Goal: Entertainment & Leisure: Consume media (video, audio)

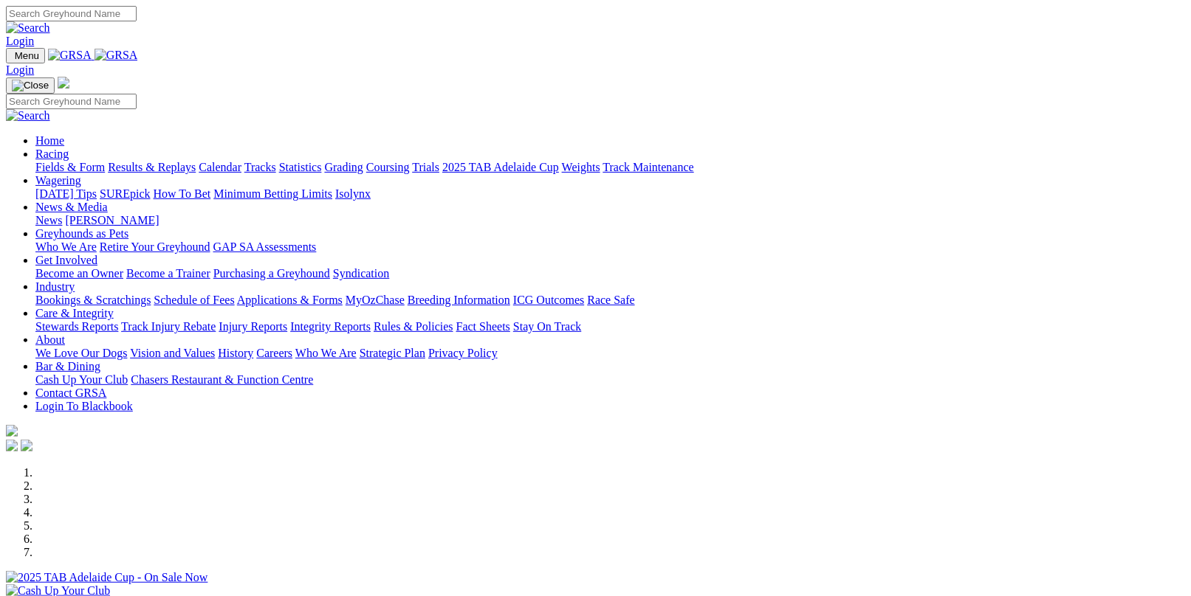
click at [179, 161] on link "Results & Replays" at bounding box center [152, 167] width 88 height 13
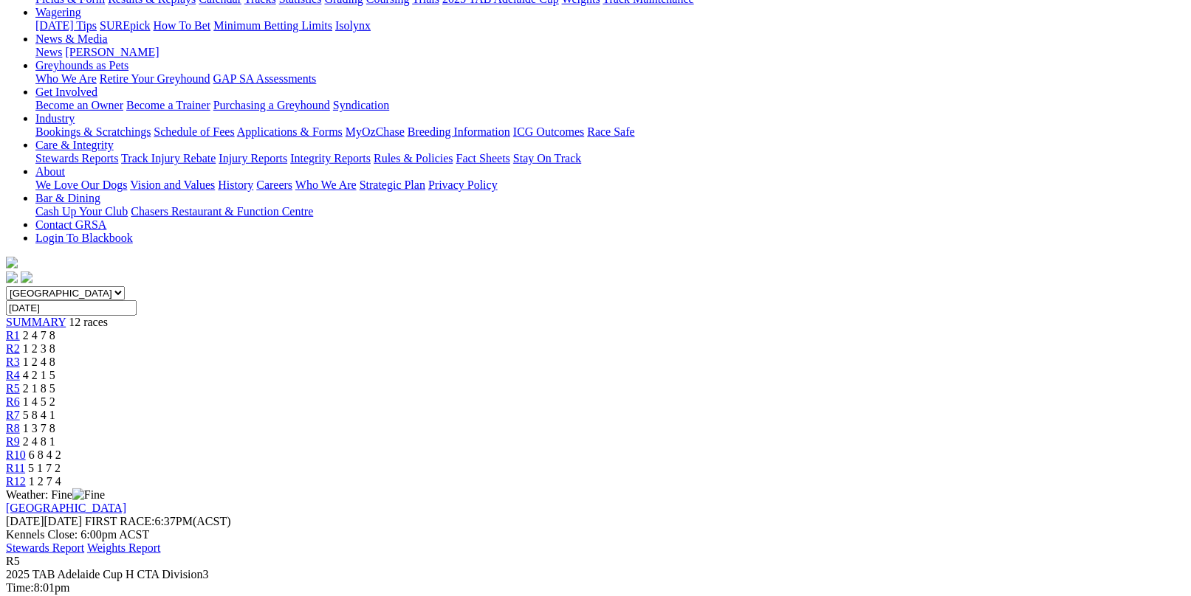
scroll to position [221, 0]
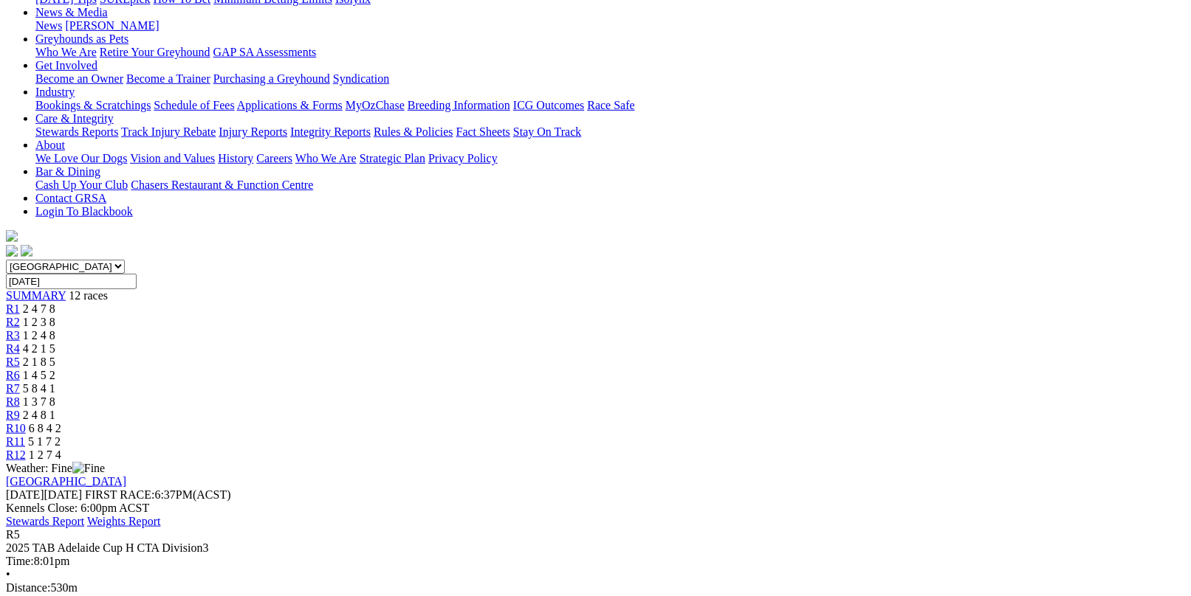
click at [55, 369] on span "1 4 5 2" at bounding box center [39, 375] width 32 height 13
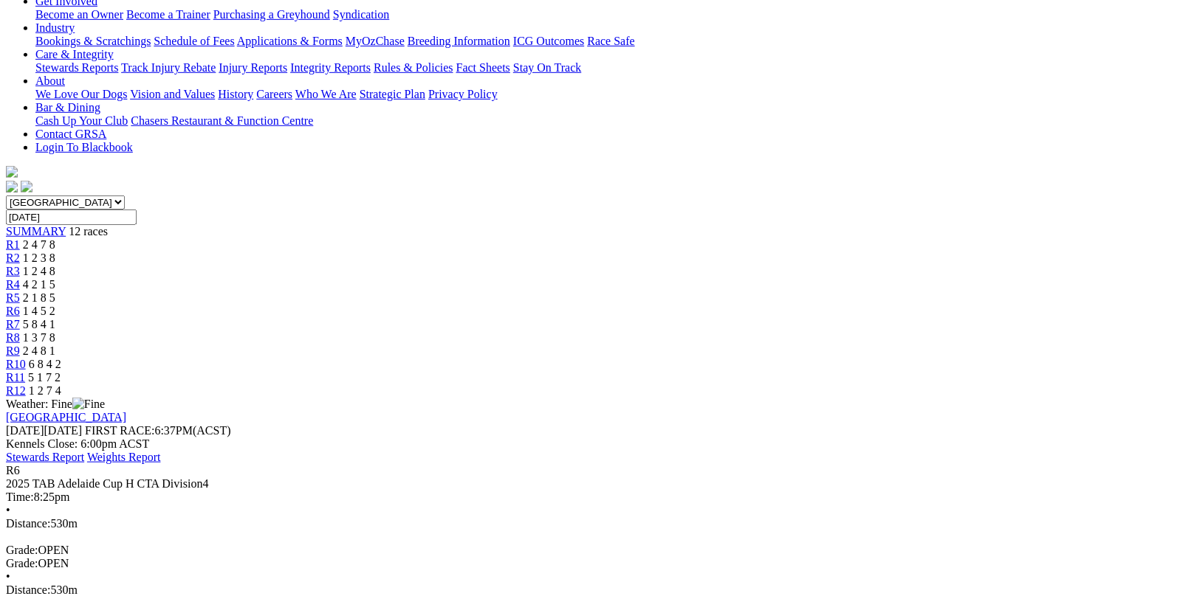
scroll to position [295, 0]
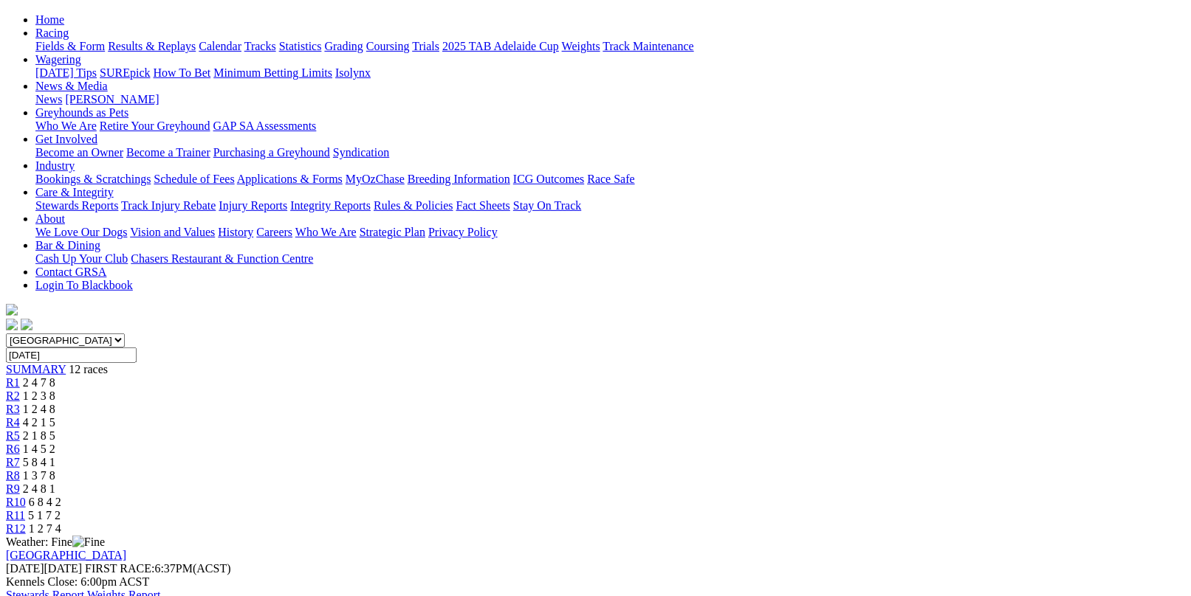
click at [675, 456] on div "R7 5 8 4 1" at bounding box center [595, 462] width 1179 height 13
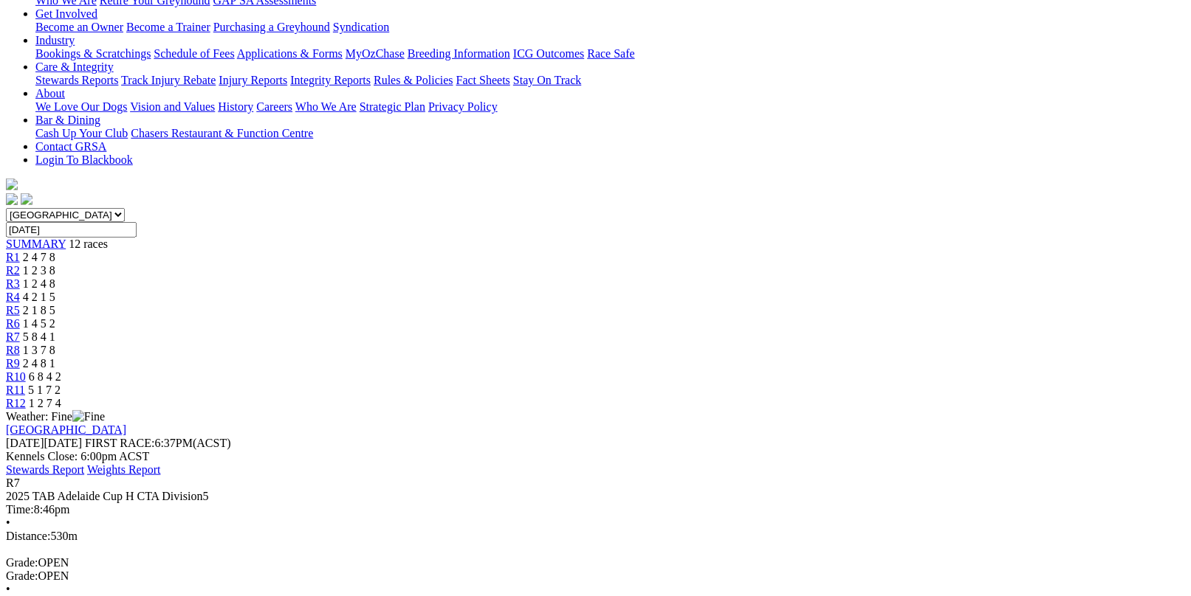
scroll to position [295, 0]
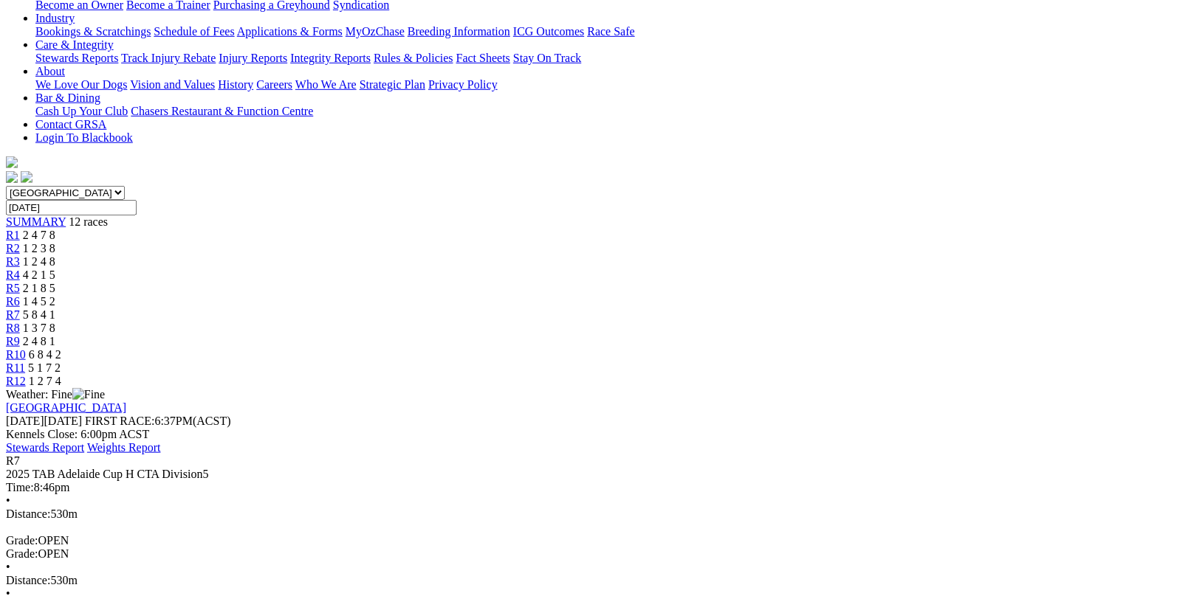
click at [84, 441] on link "Stewards Report" at bounding box center [45, 447] width 78 height 13
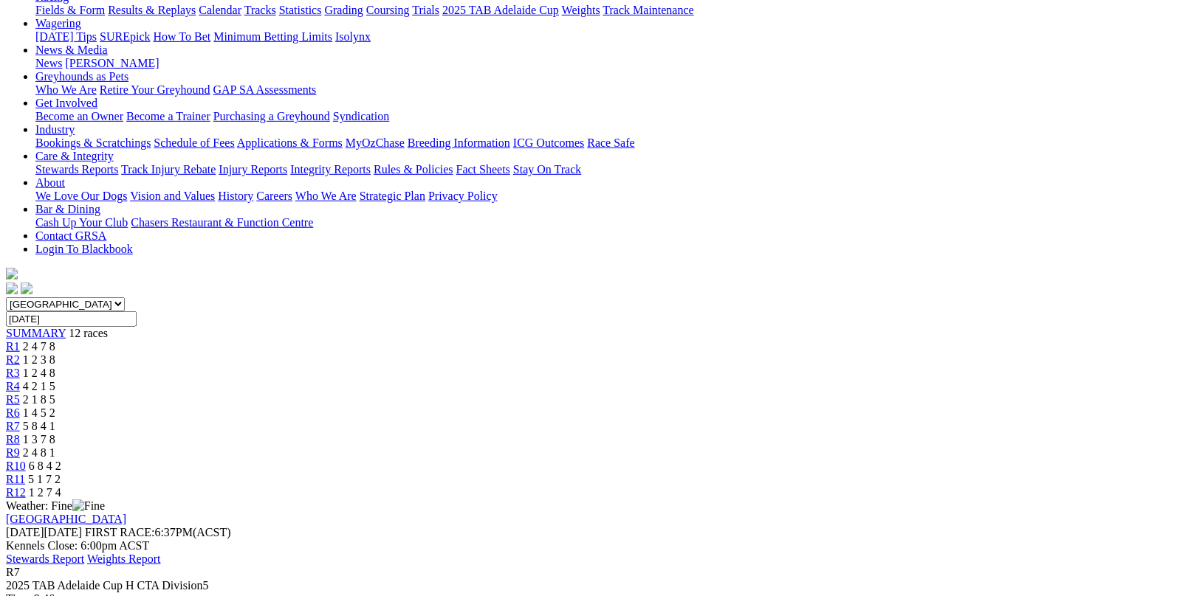
scroll to position [148, 0]
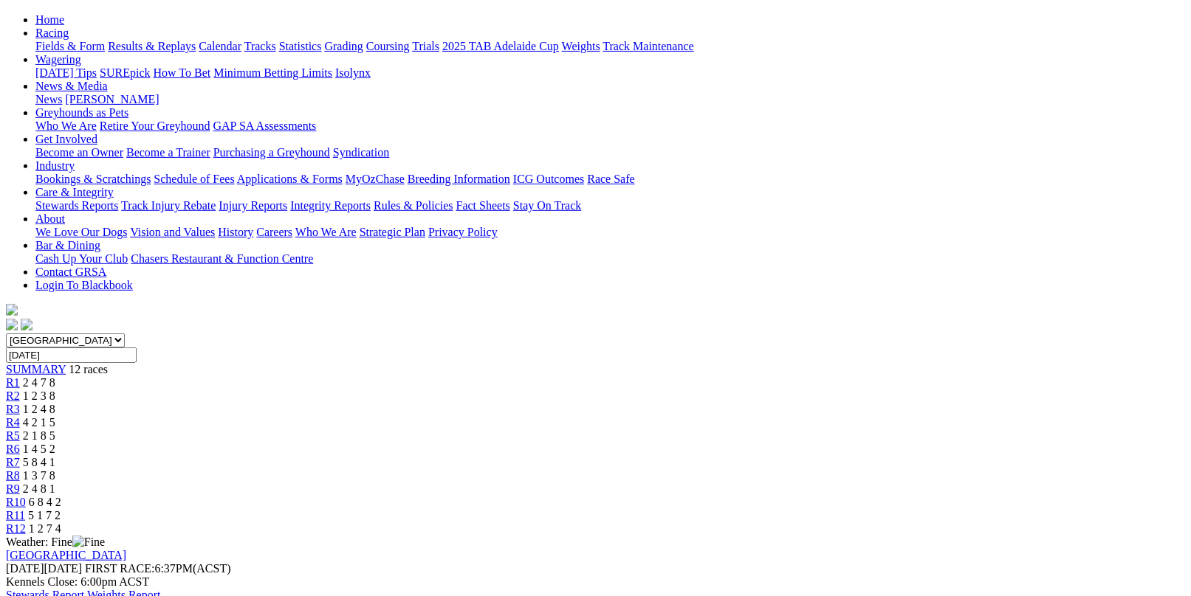
click at [747, 469] on div "R8 1 3 7 8" at bounding box center [595, 475] width 1179 height 13
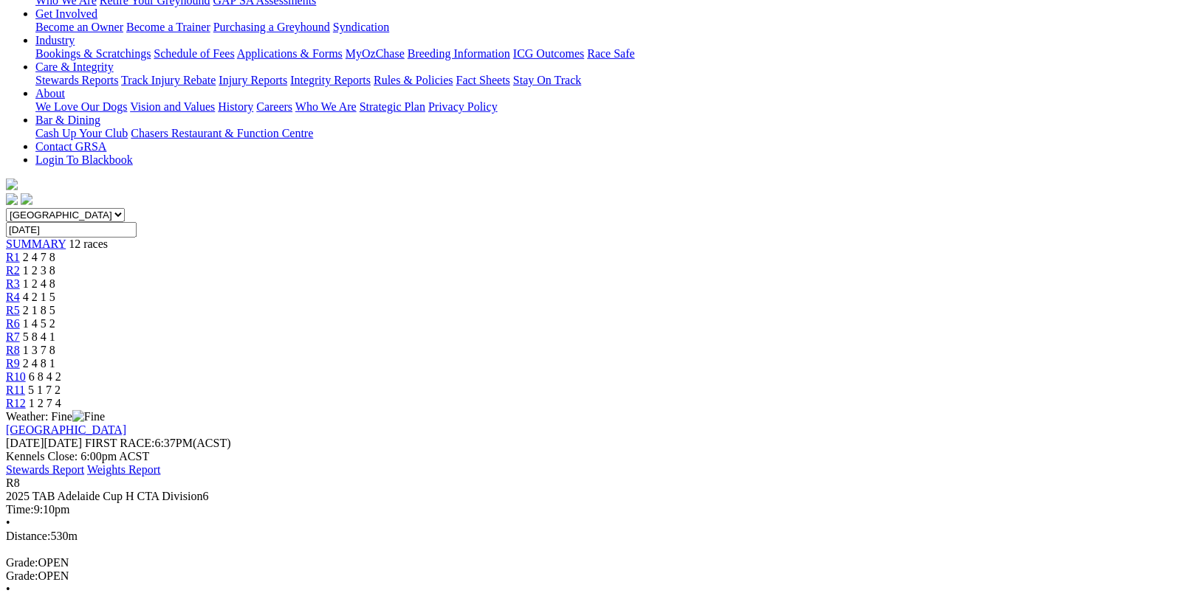
scroll to position [295, 0]
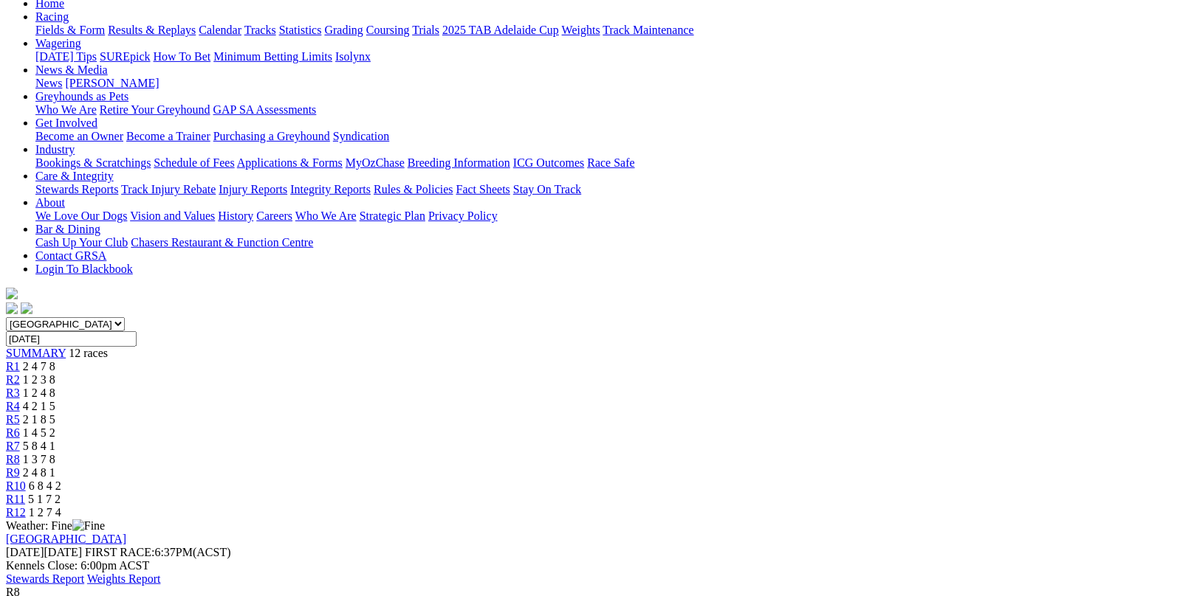
scroll to position [148, 0]
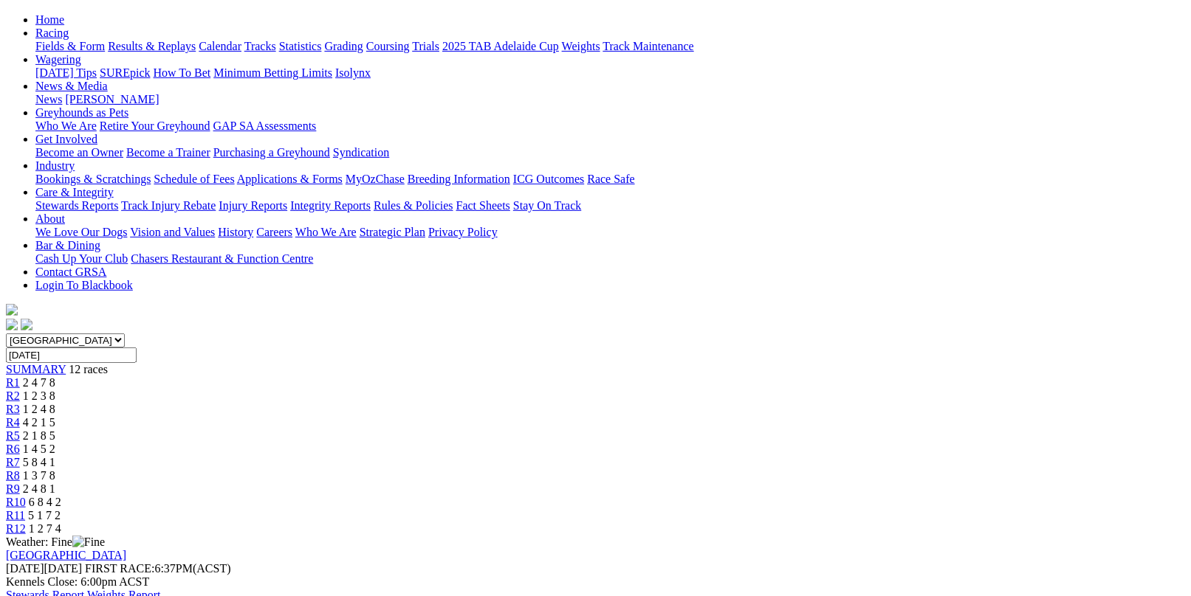
click at [20, 483] on span "R9" at bounding box center [13, 489] width 14 height 13
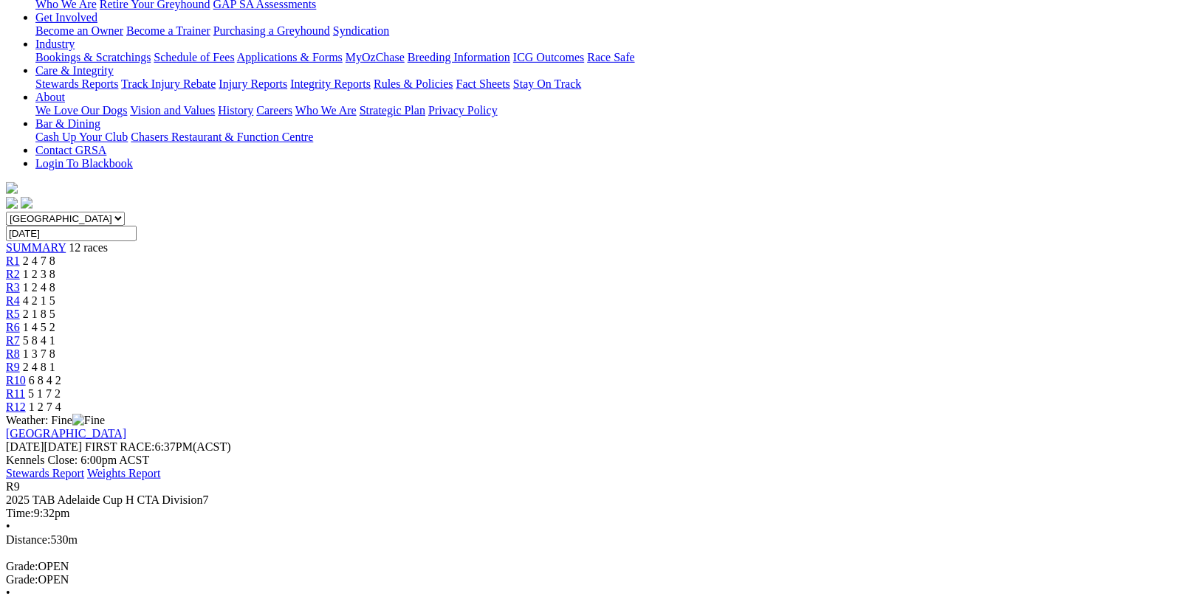
scroll to position [295, 0]
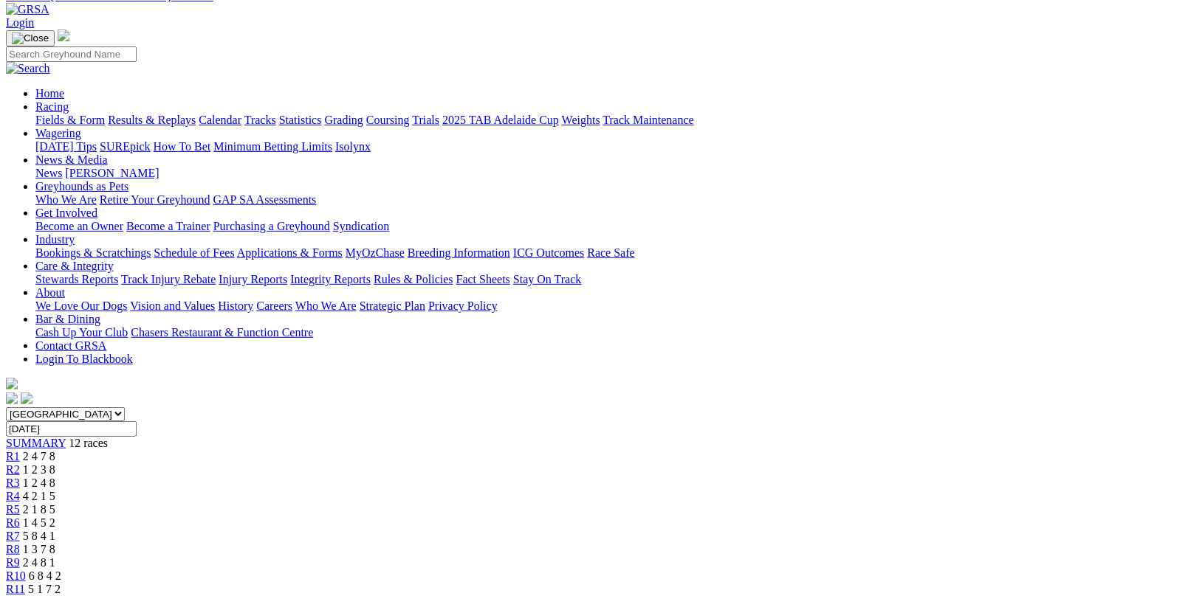
scroll to position [74, 0]
click at [26, 570] on span "R10" at bounding box center [16, 576] width 20 height 13
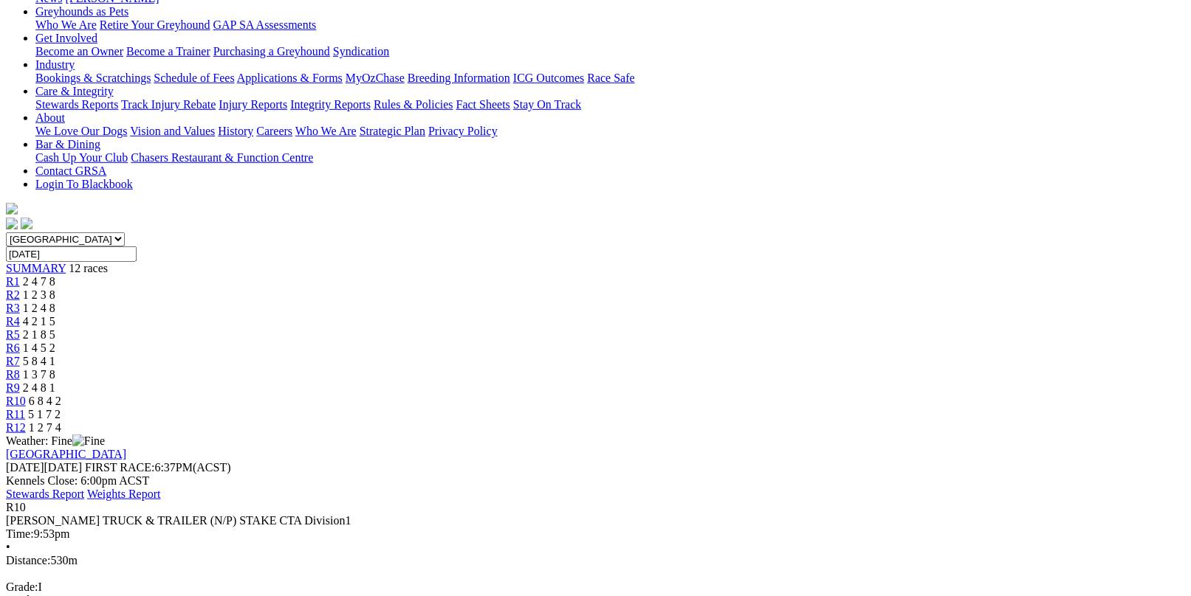
scroll to position [295, 0]
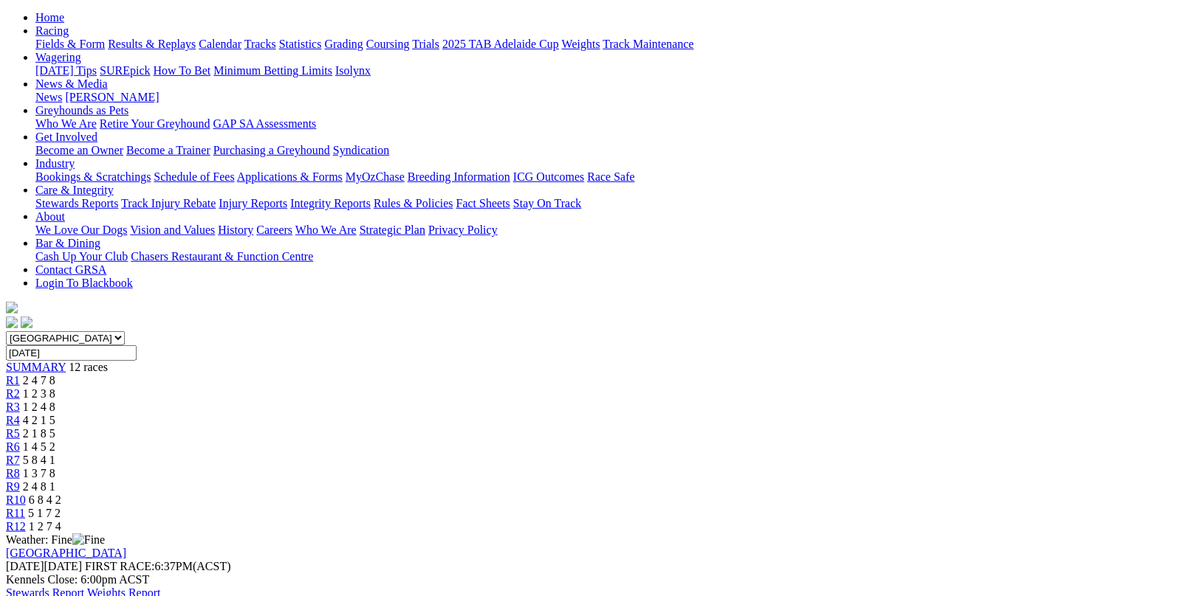
scroll to position [148, 0]
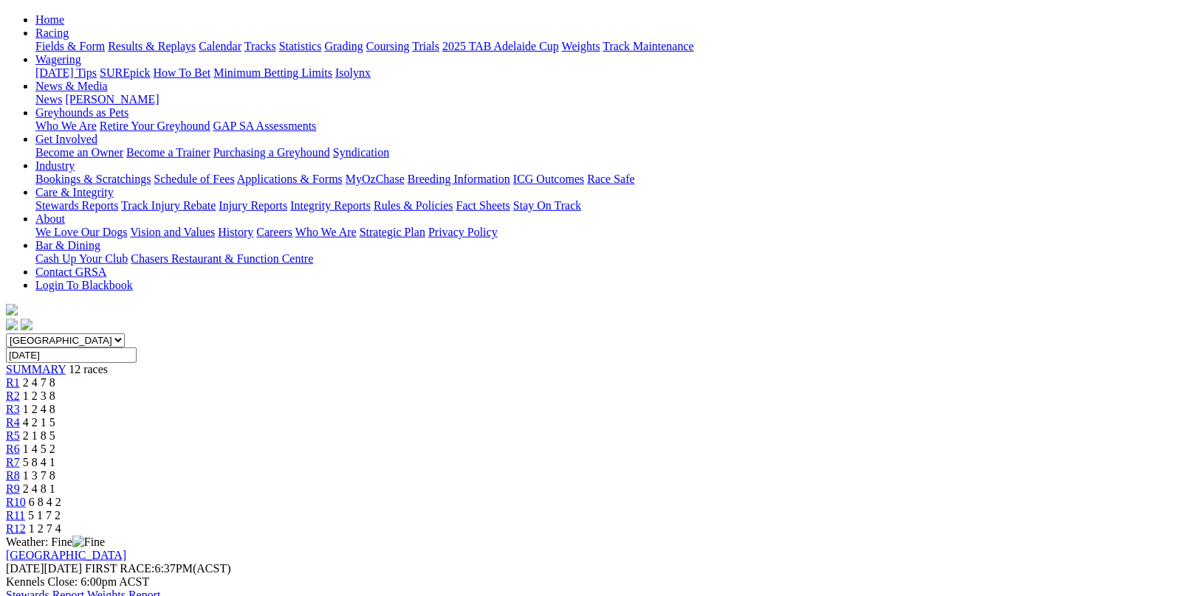
click at [26, 523] on span "R12" at bounding box center [16, 529] width 20 height 13
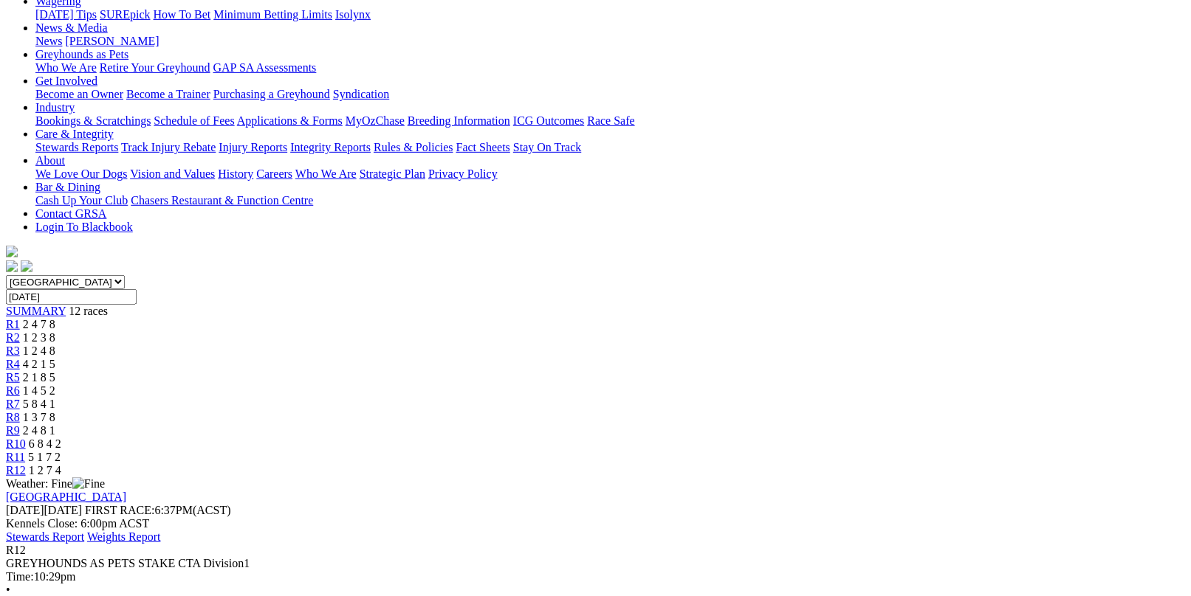
scroll to position [221, 0]
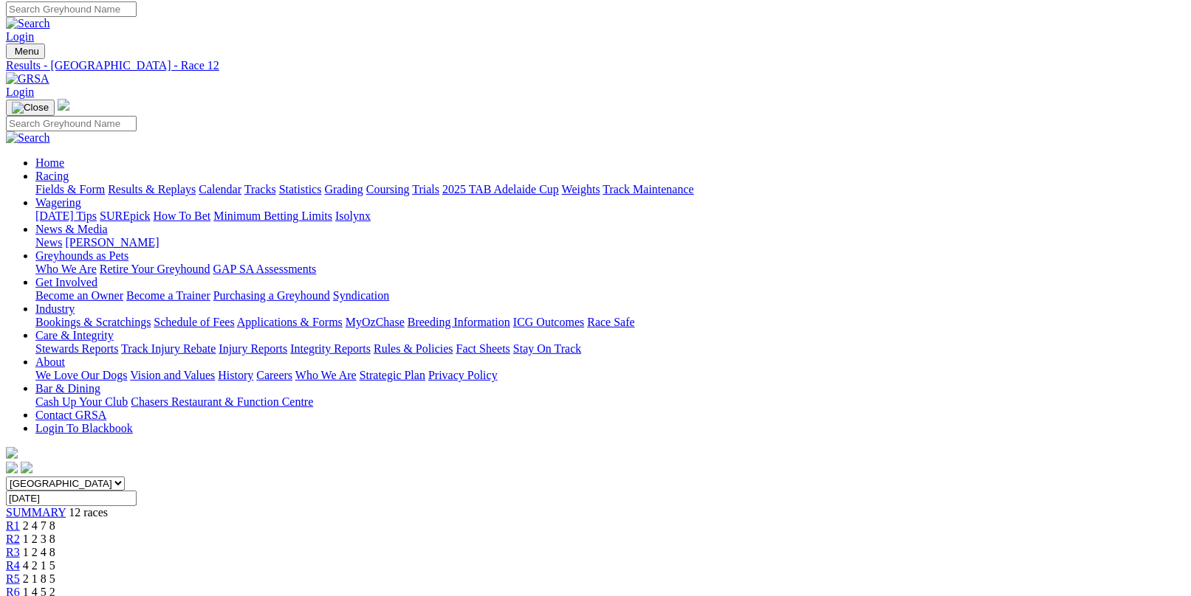
scroll to position [0, 0]
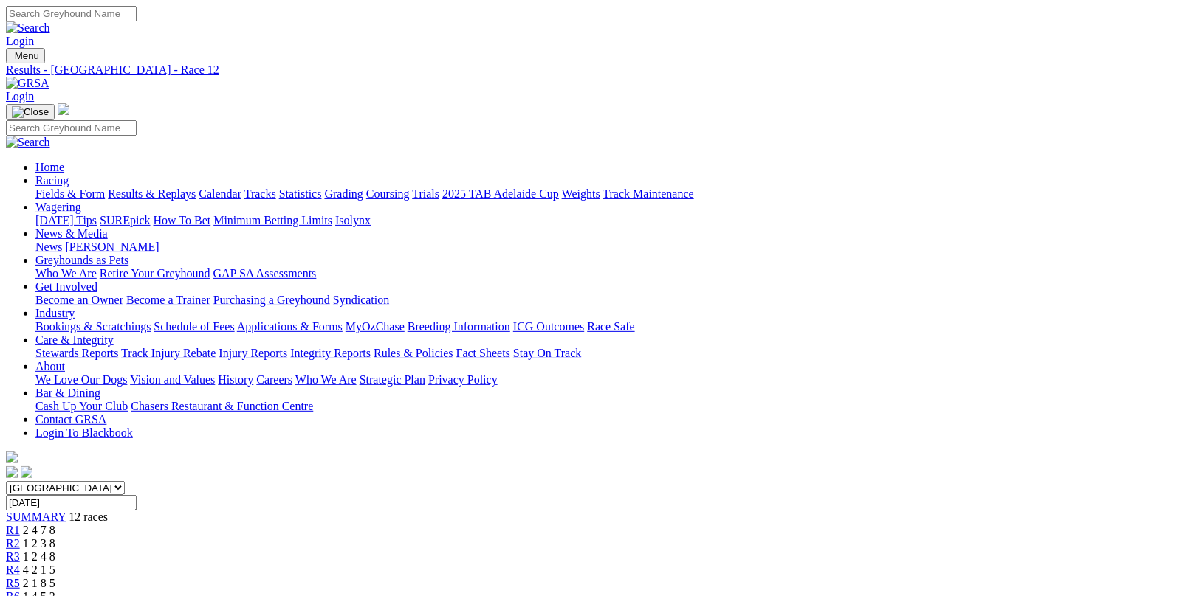
click at [196, 187] on link "Results & Replays" at bounding box center [152, 193] width 88 height 13
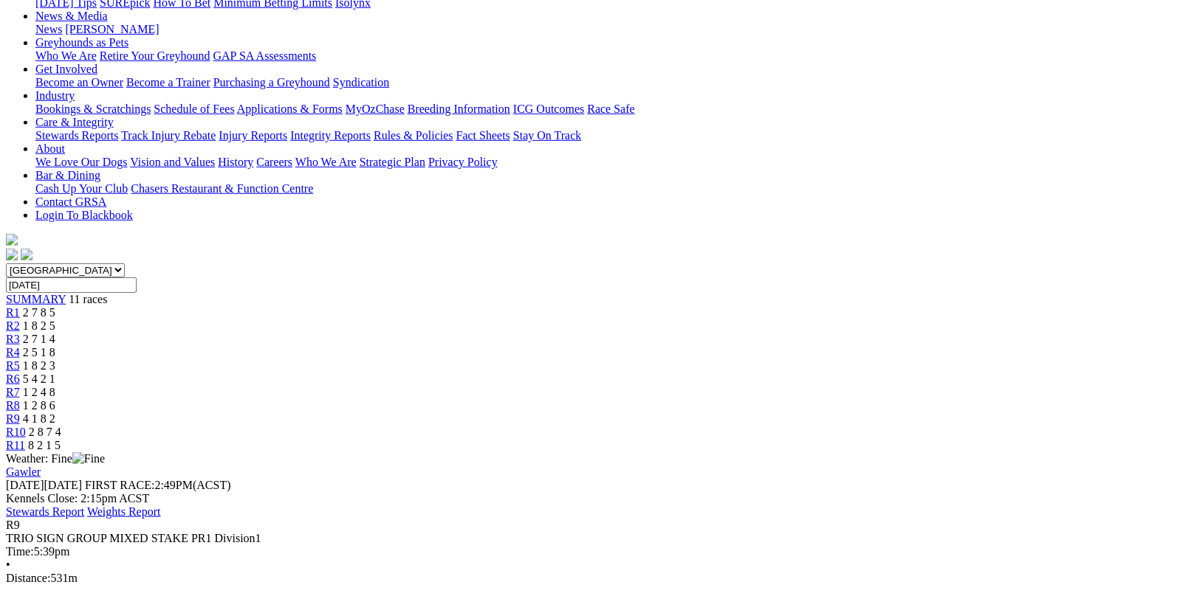
scroll to position [221, 0]
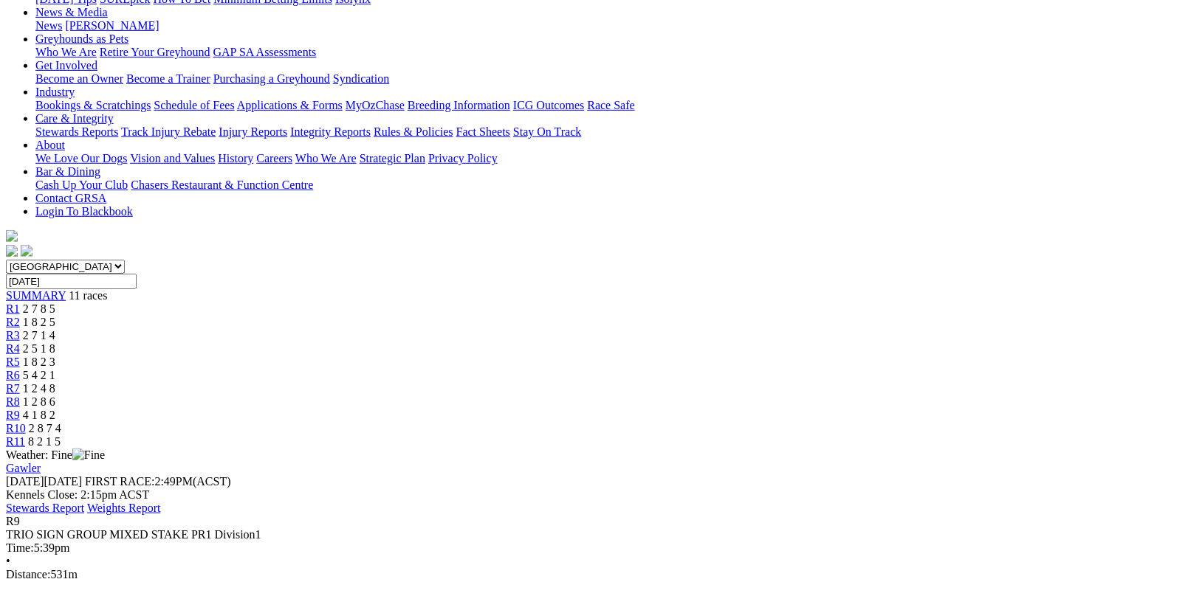
click at [55, 396] on span "1 2 8 6" at bounding box center [39, 402] width 32 height 13
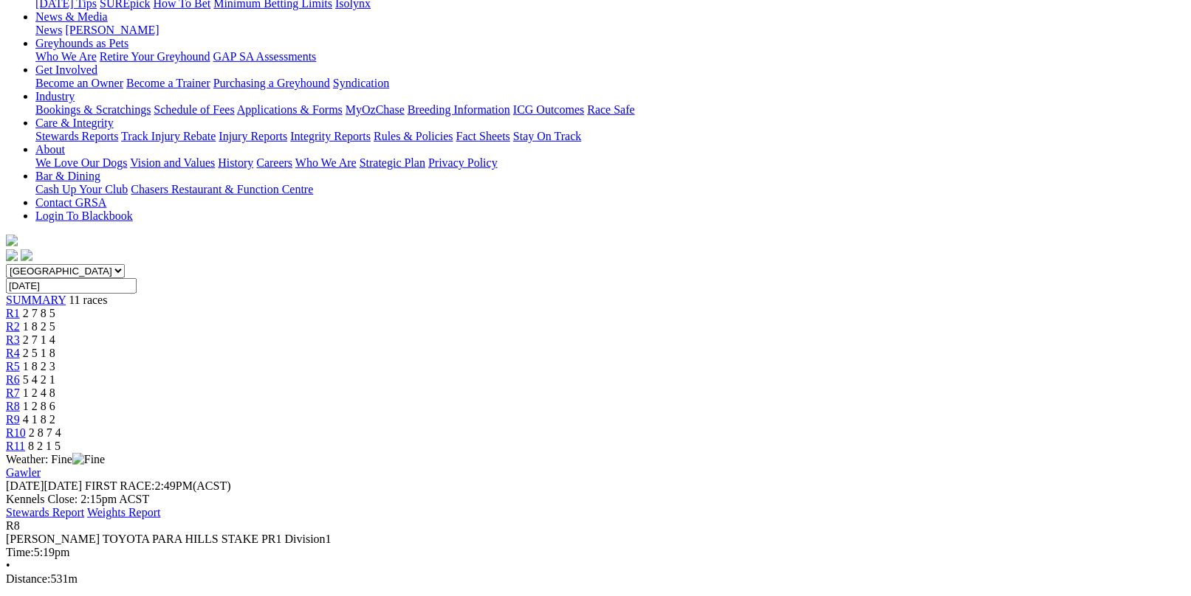
scroll to position [221, 0]
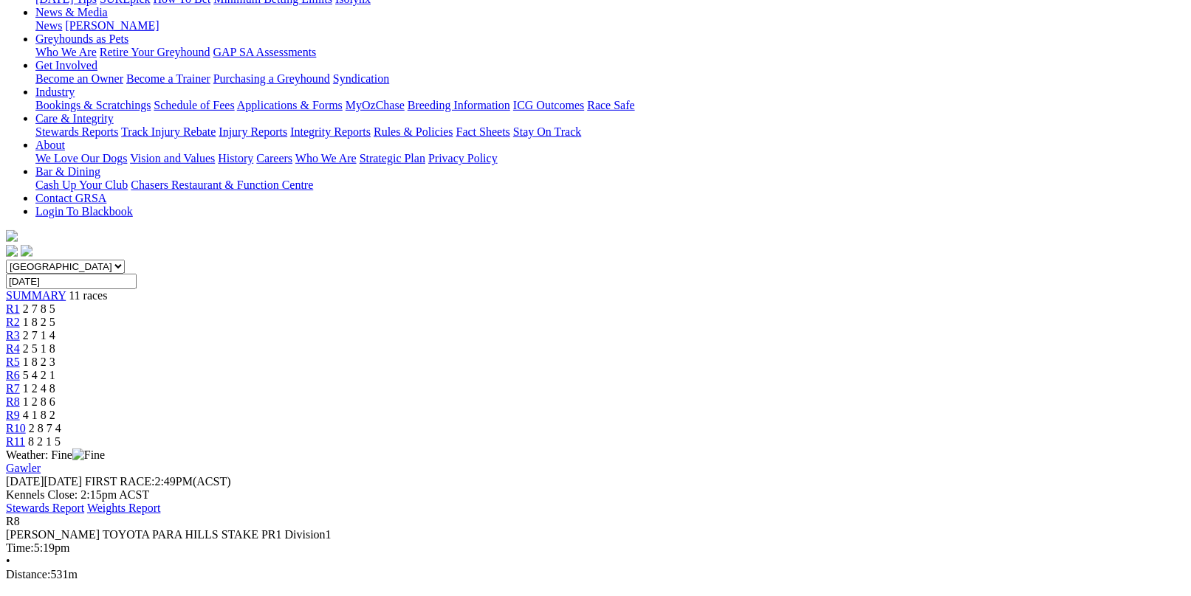
click at [732, 382] on div "R7 1 2 4 8" at bounding box center [595, 388] width 1179 height 13
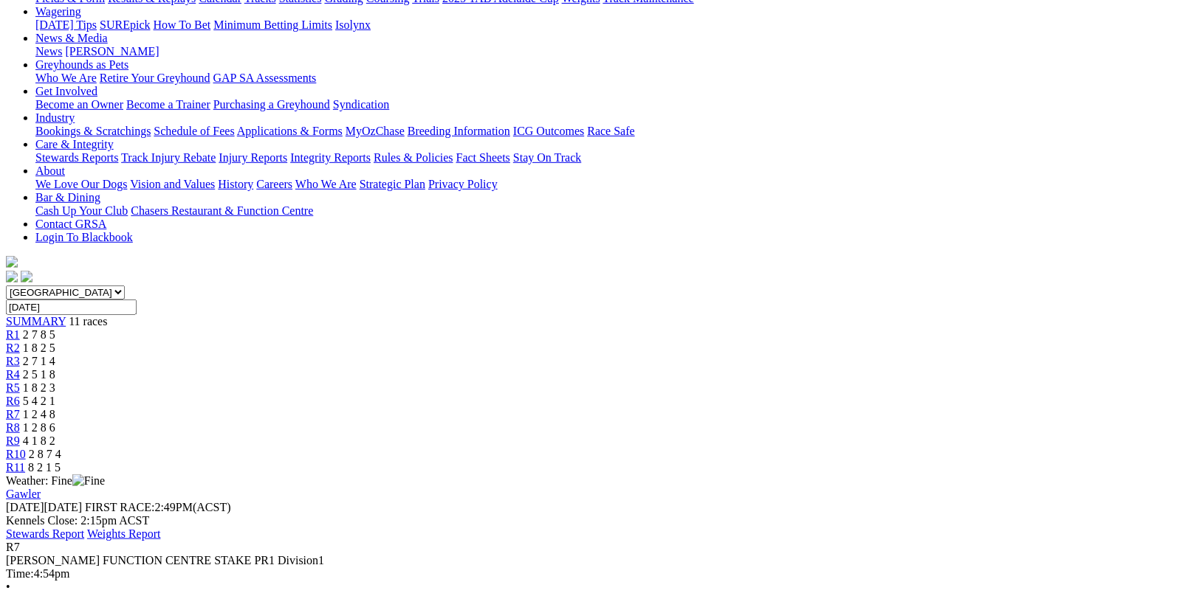
scroll to position [221, 0]
